Goal: Find specific page/section

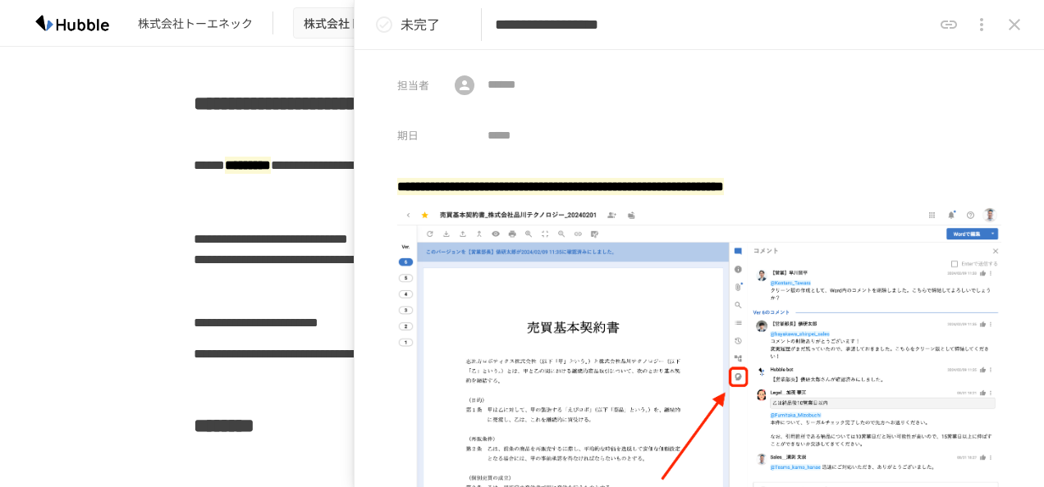
scroll to position [902, 0]
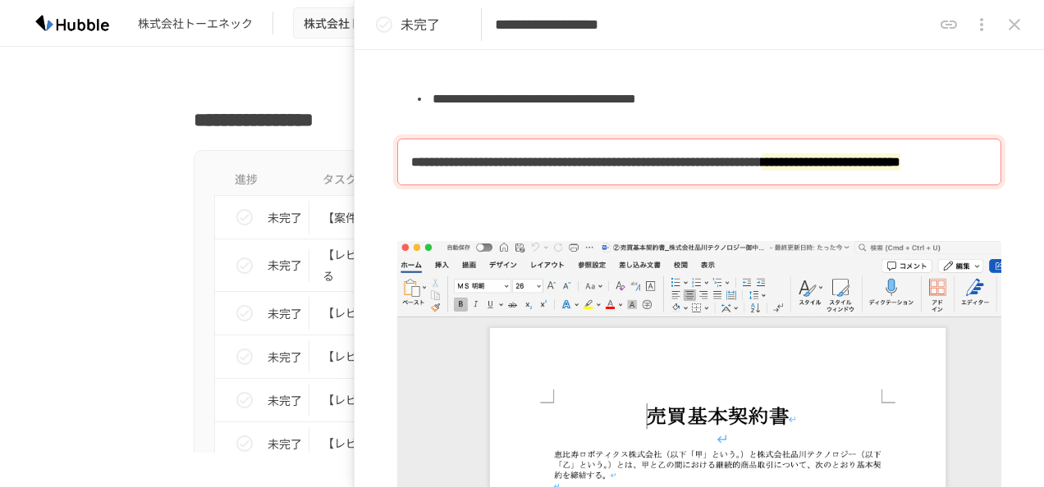
click at [1012, 30] on icon "close drawer" at bounding box center [1014, 25] width 20 height 20
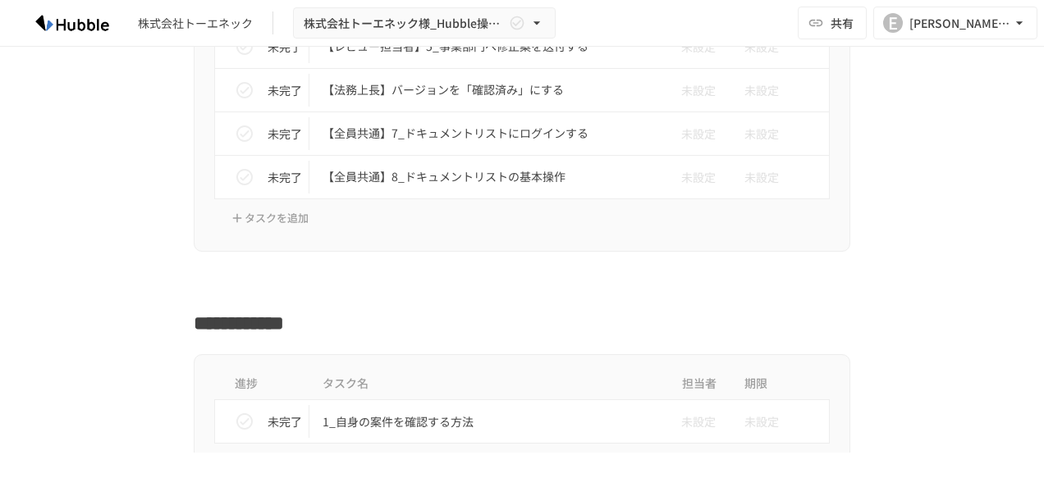
scroll to position [889, 0]
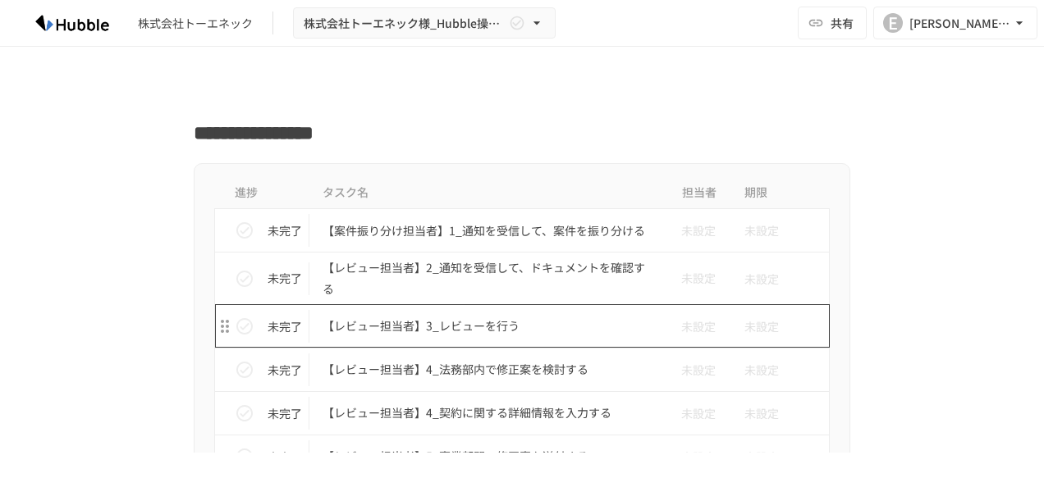
click at [463, 320] on p "【レビュー担当者】3_レビューを行う" at bounding box center [487, 326] width 330 height 21
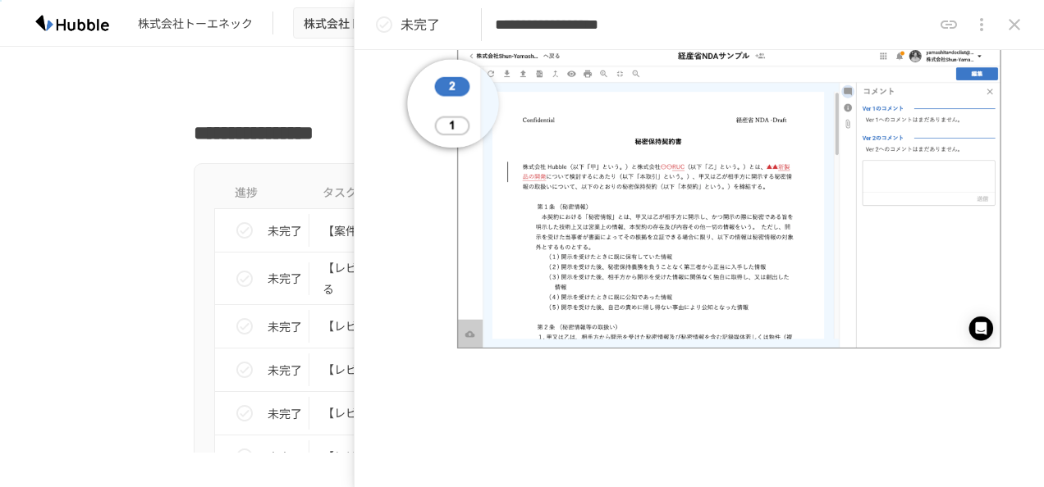
scroll to position [1823, 0]
